Goal: Navigation & Orientation: Find specific page/section

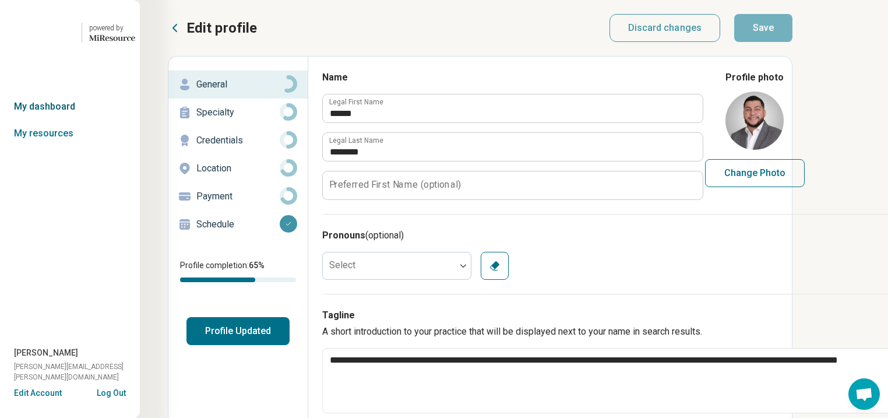
click at [64, 120] on link "My dashboard" at bounding box center [70, 106] width 140 height 27
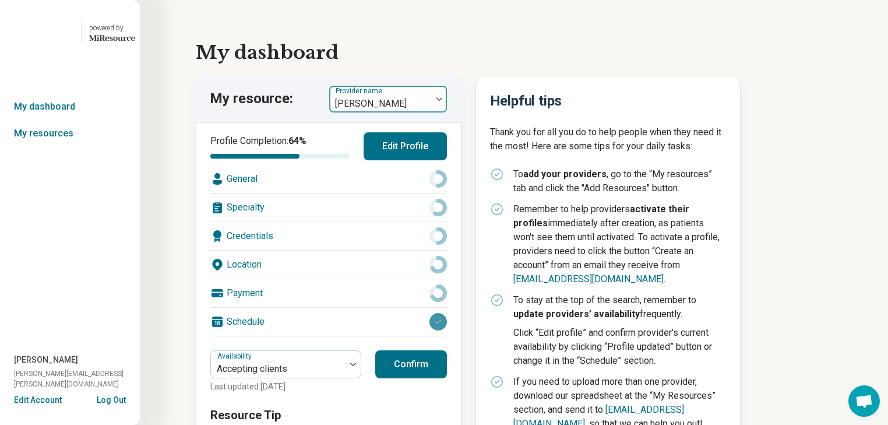
click at [442, 101] on img at bounding box center [440, 98] width 6 height 3
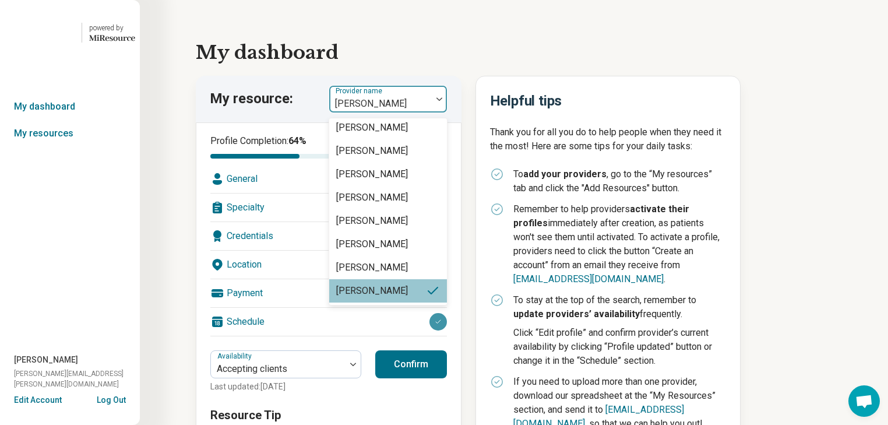
scroll to position [2332, 0]
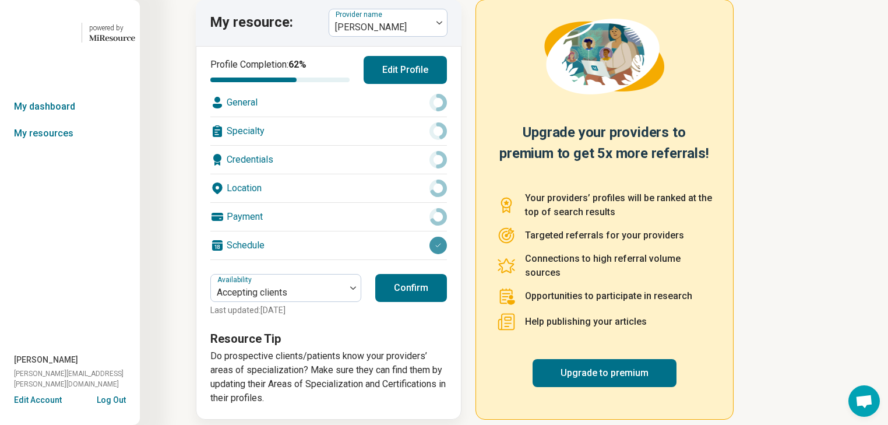
scroll to position [93, 0]
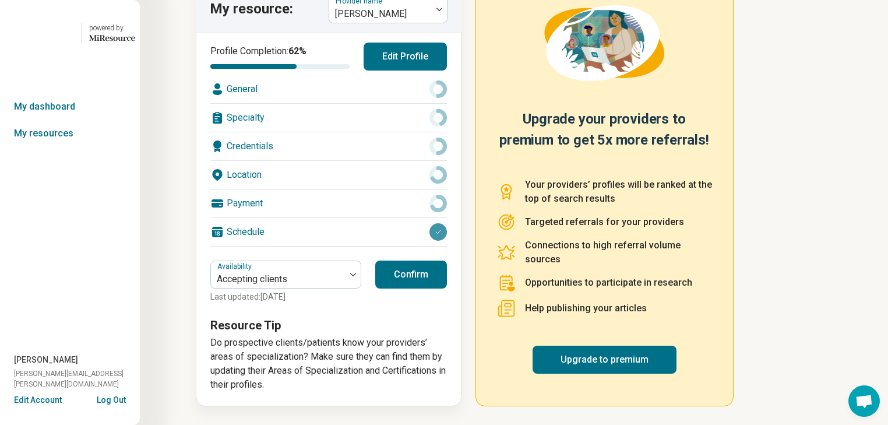
click at [359, 132] on div "Specialty" at bounding box center [328, 118] width 237 height 28
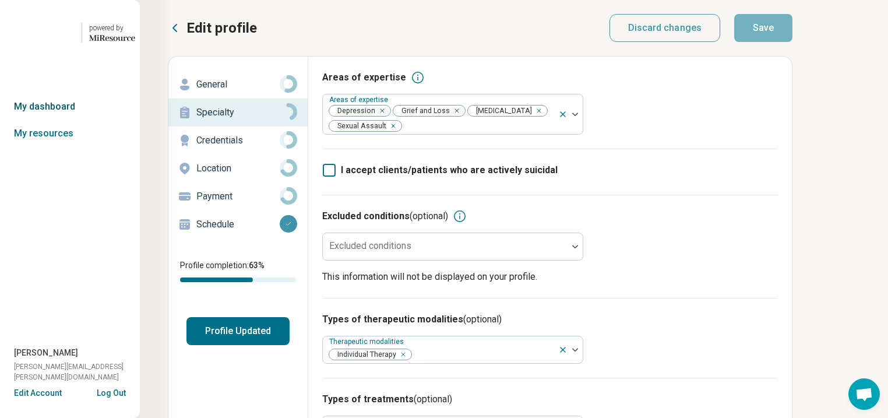
click at [44, 120] on link "My dashboard" at bounding box center [70, 106] width 140 height 27
